Goal: Transaction & Acquisition: Download file/media

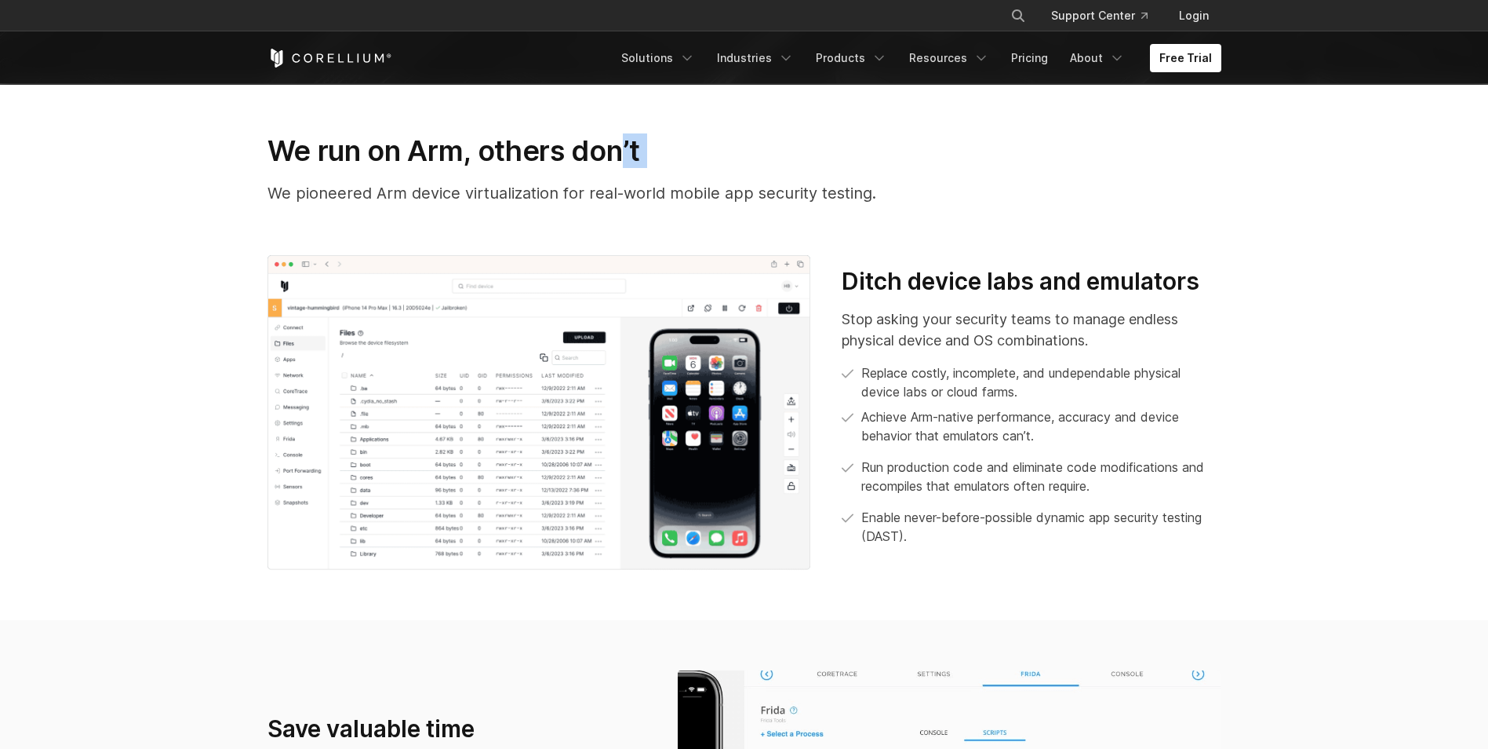
click at [665, 174] on div "We run on Arm, others don’t We pioneered Arm device virtualization for real-wor…" at bounding box center [744, 174] width 985 height 83
drag, startPoint x: 665, startPoint y: 174, endPoint x: 403, endPoint y: 149, distance: 264.0
click at [403, 149] on h3 "We run on Arm, others don’t" at bounding box center [745, 150] width 954 height 35
drag, startPoint x: 239, startPoint y: 190, endPoint x: 811, endPoint y: 183, distance: 572.0
click at [830, 164] on section "We run on Arm, others don’t We pioneered Arm device virtualization for real-wor…" at bounding box center [744, 351] width 1488 height 537
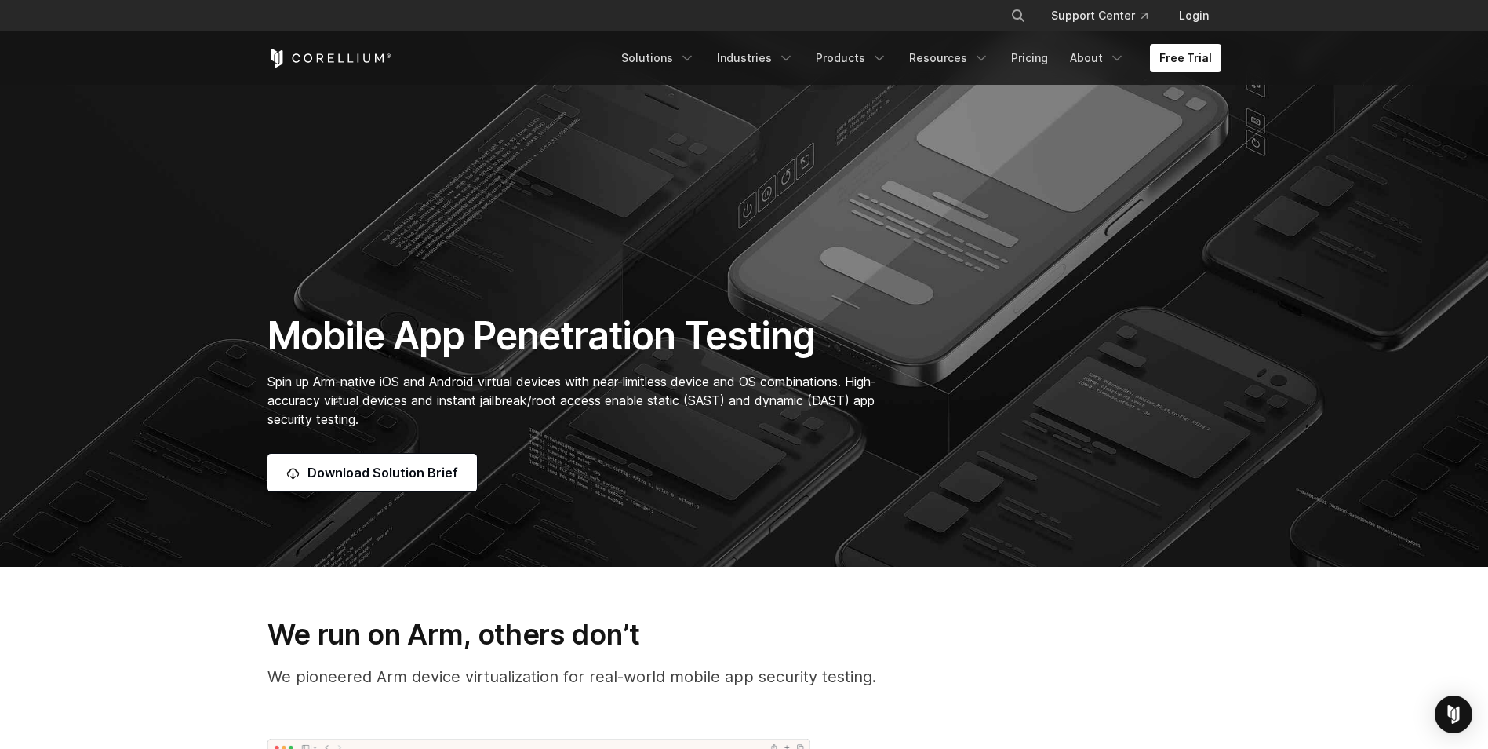
scroll to position [78, 0]
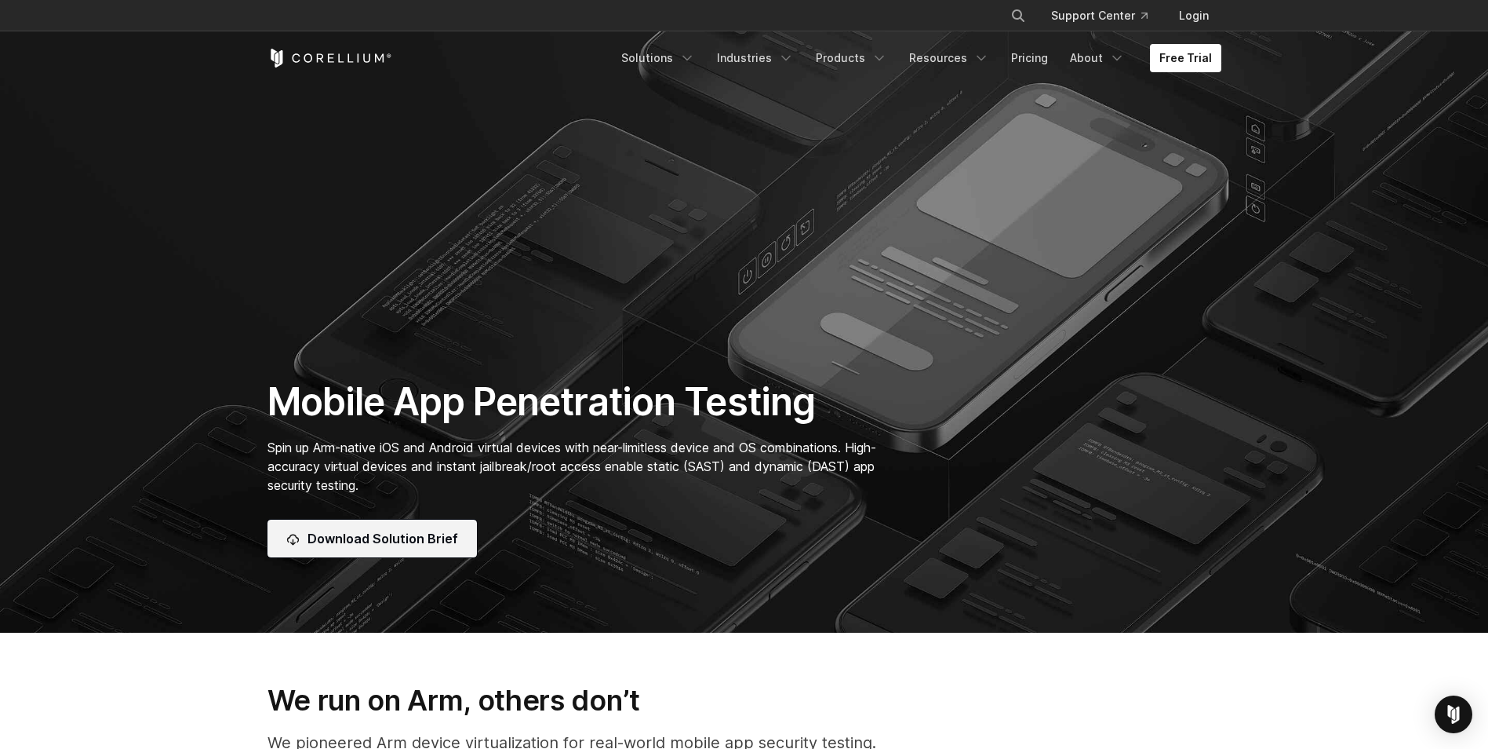
click at [370, 550] on link "Download Solution Brief" at bounding box center [372, 538] width 209 height 38
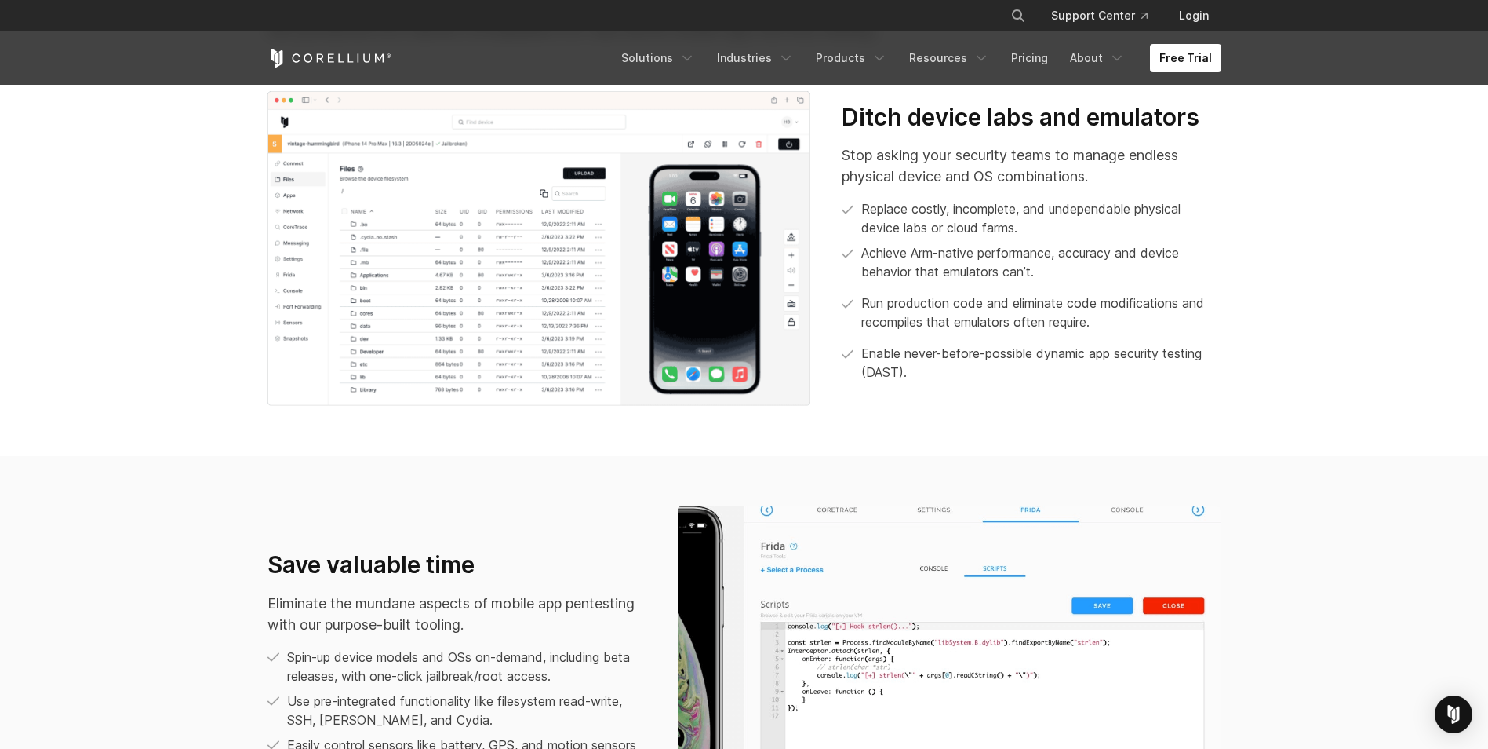
scroll to position [1177, 0]
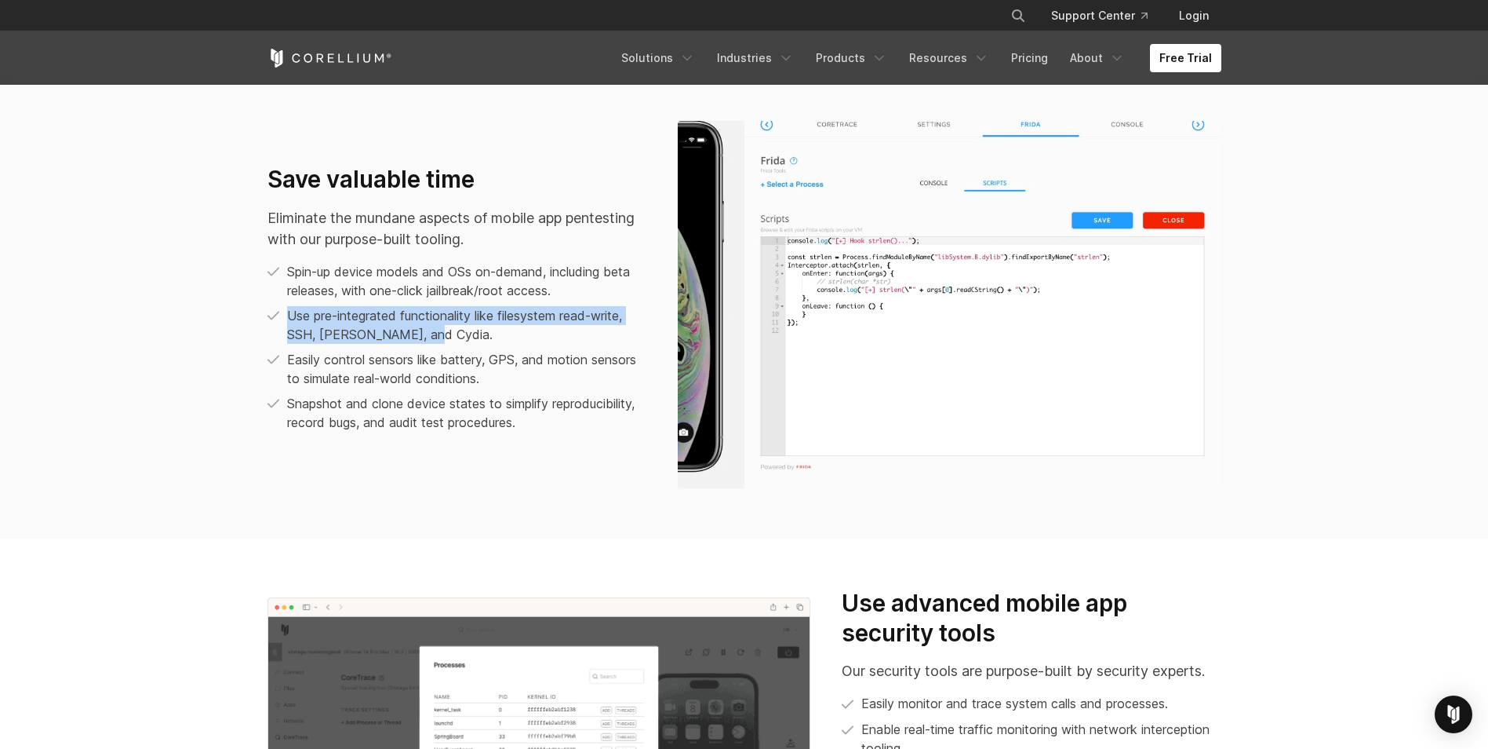
drag, startPoint x: 280, startPoint y: 307, endPoint x: 439, endPoint y: 339, distance: 161.7
click at [439, 339] on li "Use pre-integrated functionality like filesystem read-write, SSH, [PERSON_NAME]…" at bounding box center [457, 325] width 379 height 38
drag, startPoint x: 439, startPoint y: 339, endPoint x: 211, endPoint y: 324, distance: 228.0
click at [211, 324] on section "Save valuable time Eliminate the mundane aspects of mobile app pentesting with …" at bounding box center [744, 305] width 1488 height 468
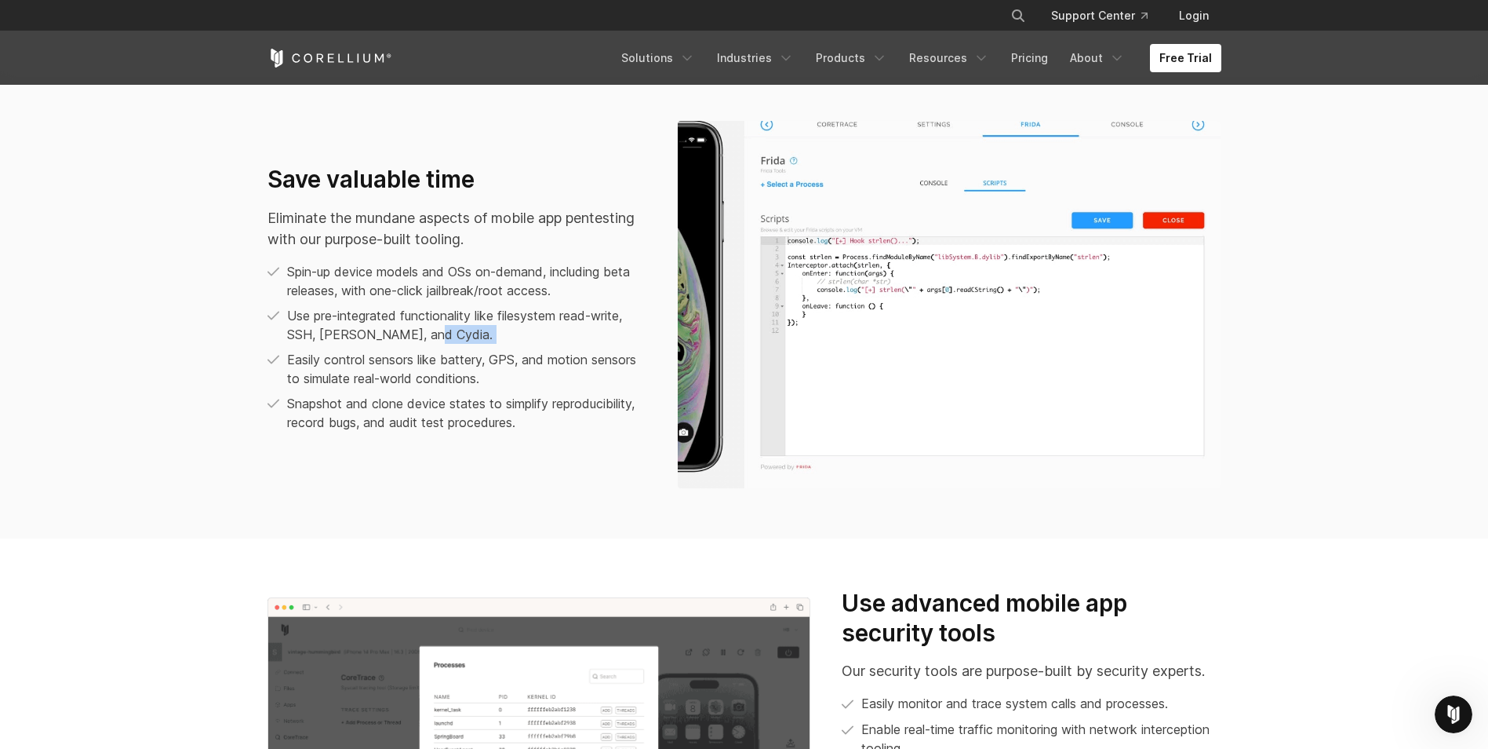
drag, startPoint x: 278, startPoint y: 352, endPoint x: 636, endPoint y: 339, distance: 358.0
click at [636, 339] on ul "Spin-up device models and OSs on-demand, including beta releases, with one-clic…" at bounding box center [457, 346] width 379 height 169
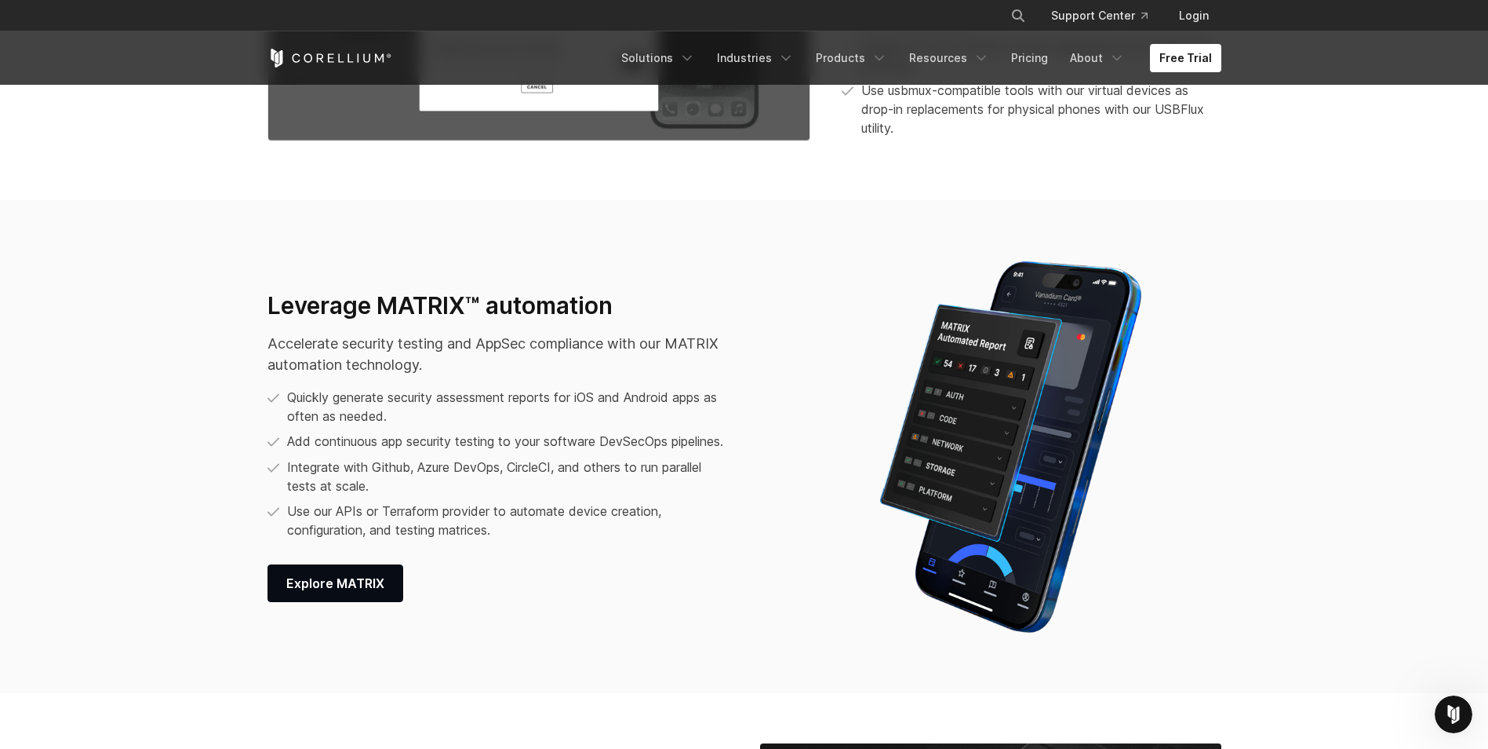
scroll to position [1962, 0]
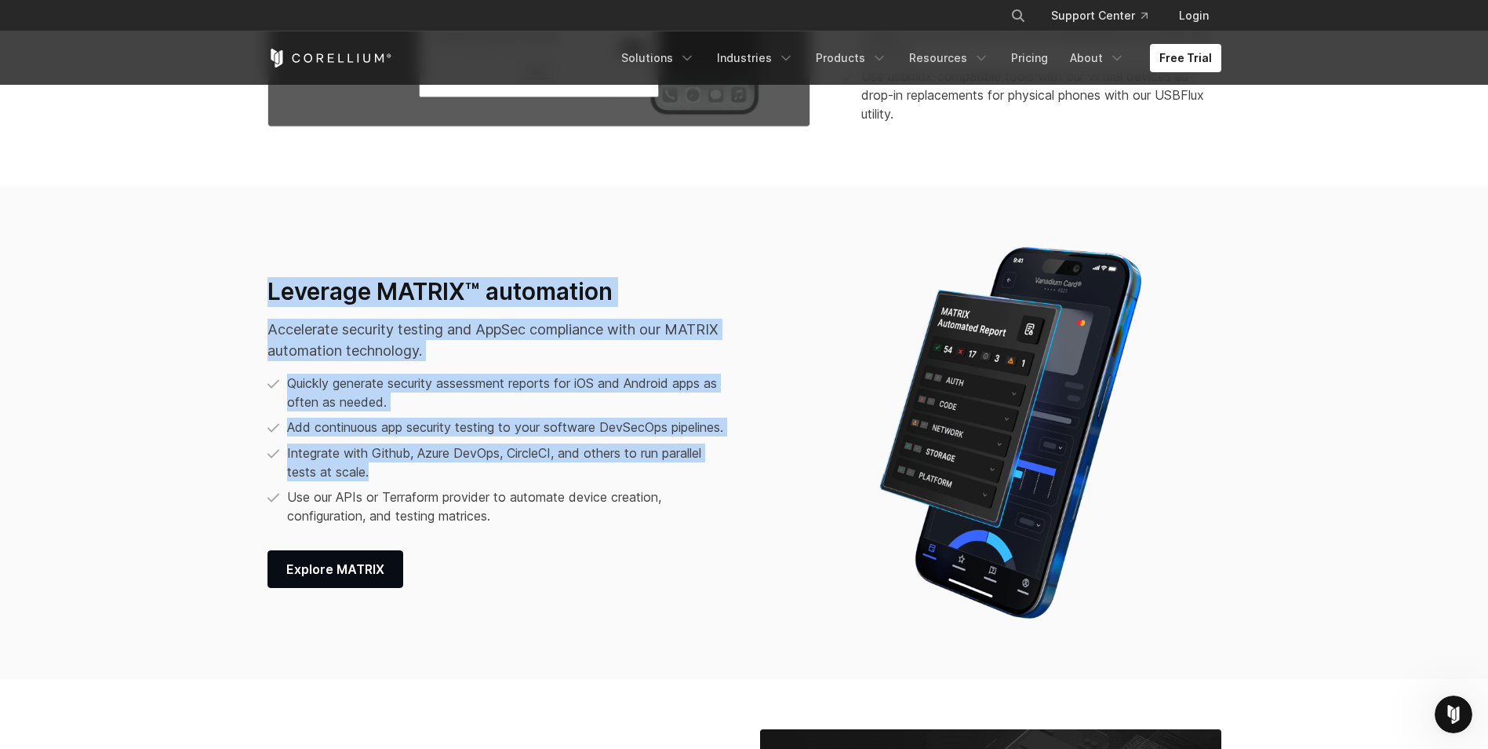
drag, startPoint x: 245, startPoint y: 293, endPoint x: 530, endPoint y: 487, distance: 344.5
click at [530, 487] on section "Leverage MATRIX™ automation Accelerate security testing and AppSec compliance w…" at bounding box center [744, 432] width 1488 height 493
drag, startPoint x: 530, startPoint y: 487, endPoint x: 341, endPoint y: 475, distance: 189.5
click at [341, 475] on p "Integrate with Github, Azure DevOps, CircleCI, and others to run parallel tests…" at bounding box center [510, 462] width 446 height 38
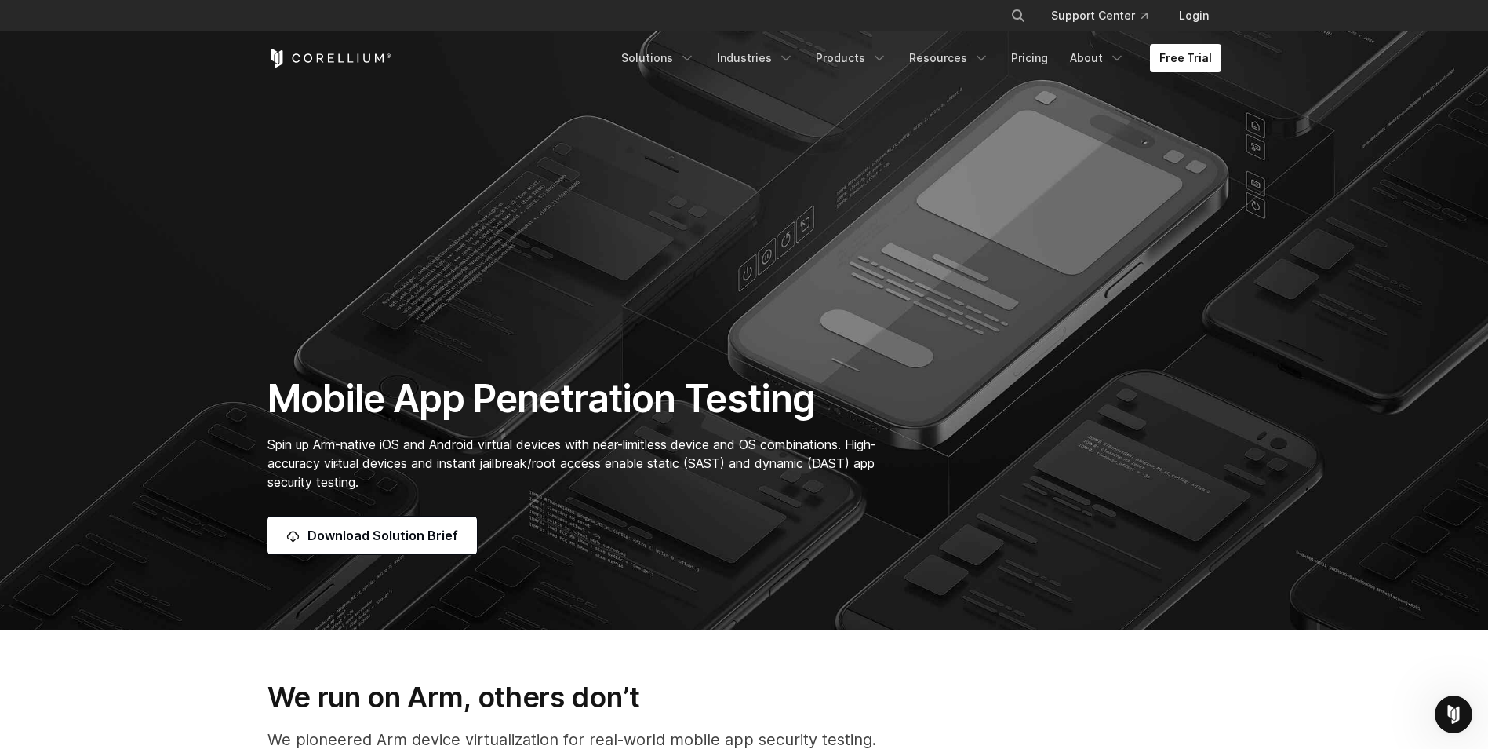
scroll to position [0, 0]
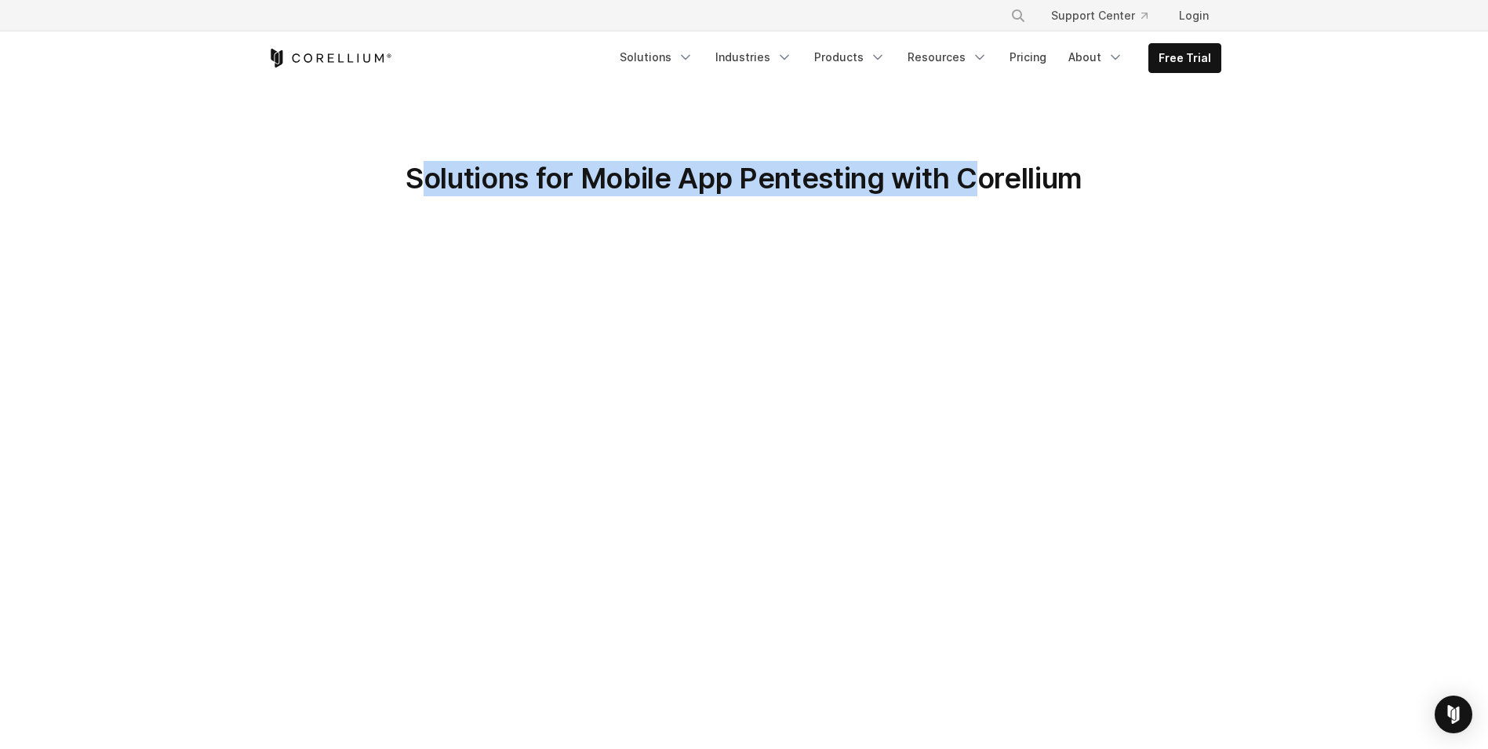
drag, startPoint x: 421, startPoint y: 155, endPoint x: 974, endPoint y: 147, distance: 552.4
click at [974, 147] on section "Solutions for Mobile App Pentesting with Corellium" at bounding box center [744, 695] width 1488 height 1219
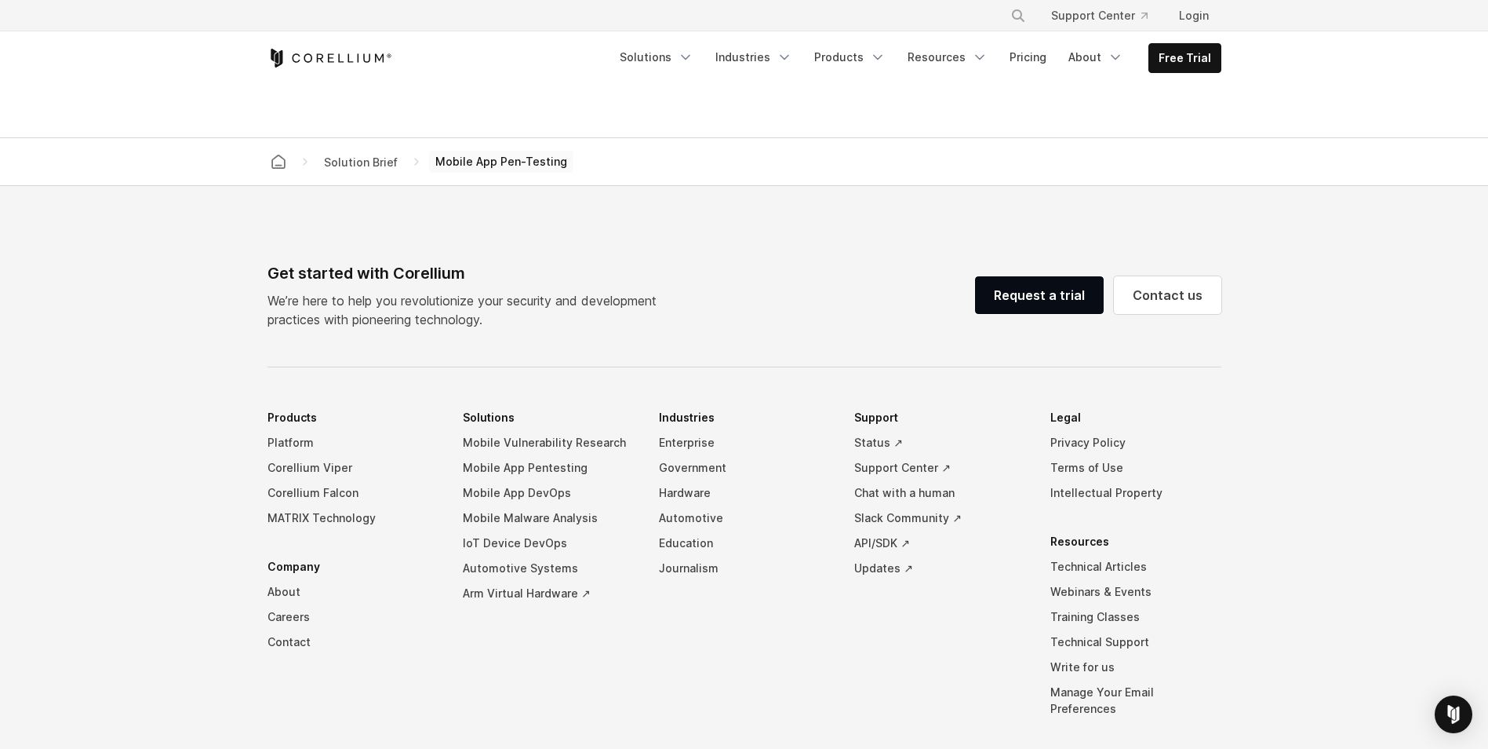
scroll to position [1177, 0]
